Goal: Find specific page/section: Find specific page/section

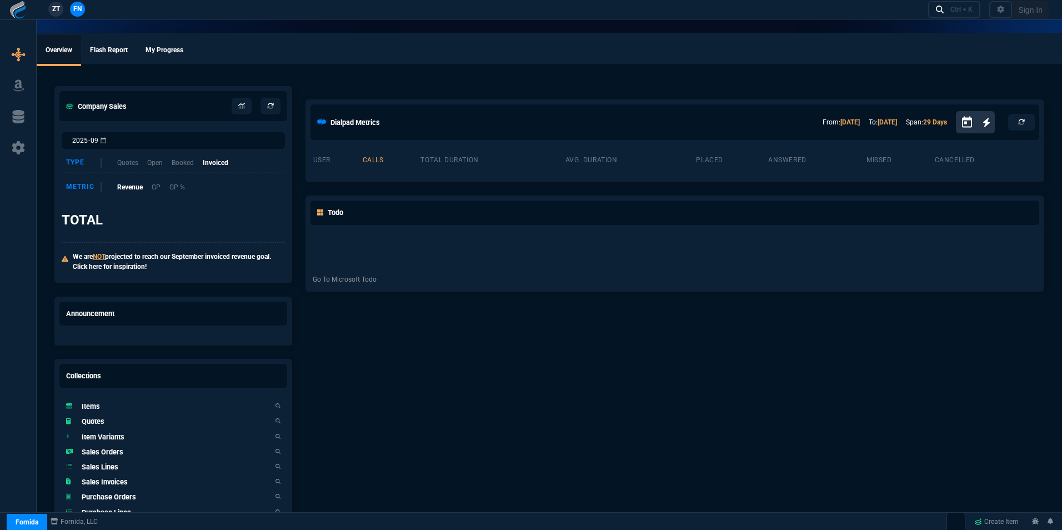
select select "16: [PERSON_NAME]"
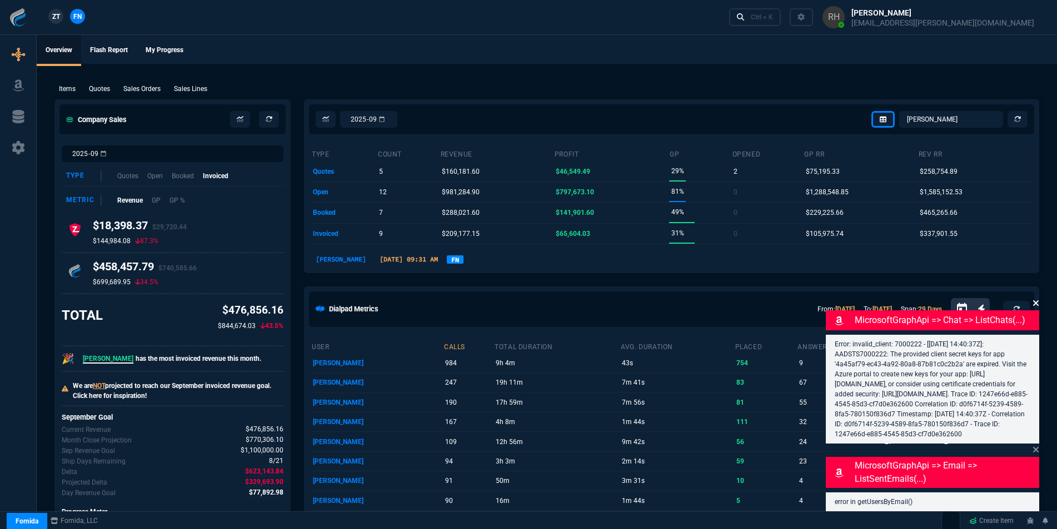
click at [1035, 301] on icon at bounding box center [1036, 304] width 6 height 6
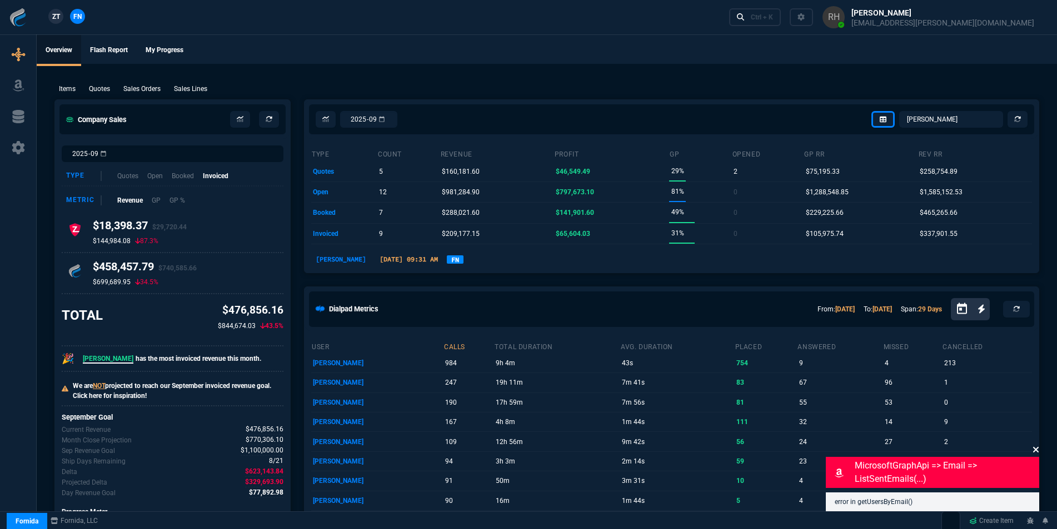
click at [1033, 449] on icon at bounding box center [1035, 450] width 7 height 9
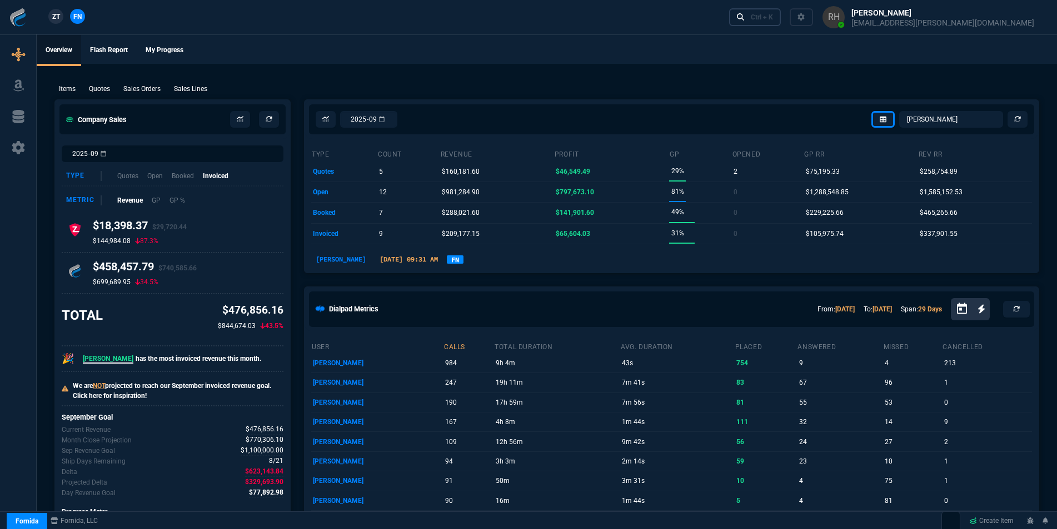
click at [773, 16] on div "Ctrl + K" at bounding box center [762, 17] width 22 height 9
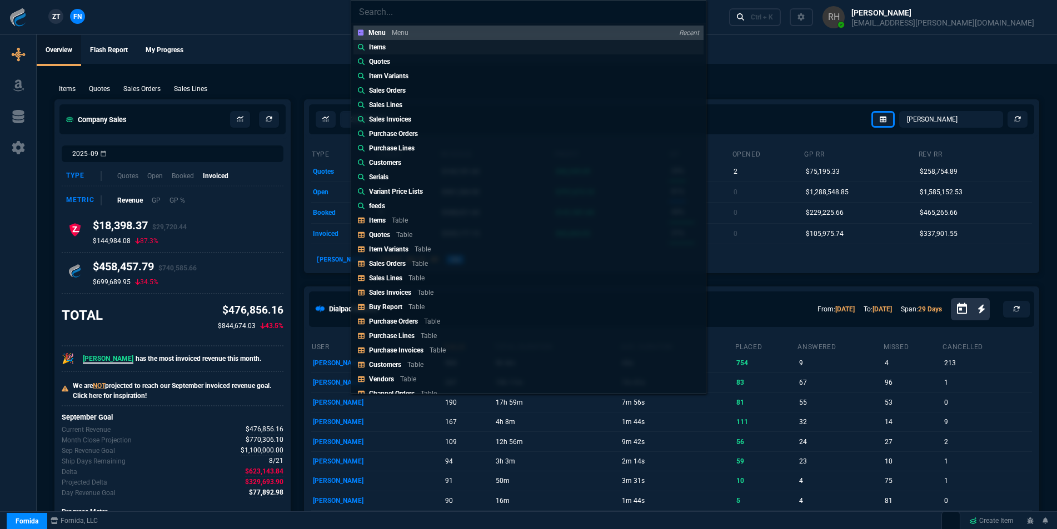
click at [373, 46] on p "Items" at bounding box center [377, 47] width 17 height 10
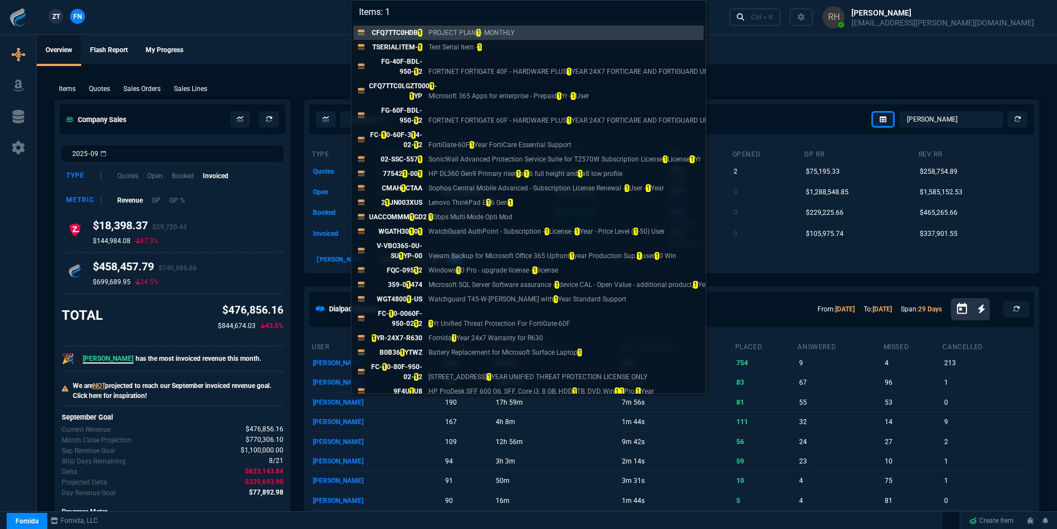
type input "Items:"
